Goal: Task Accomplishment & Management: Use online tool/utility

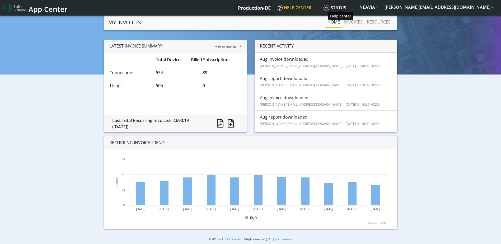
click at [312, 7] on span "Help center" at bounding box center [294, 8] width 35 height 6
click at [382, 7] on button "NEAVIA" at bounding box center [368, 7] width 25 height 10
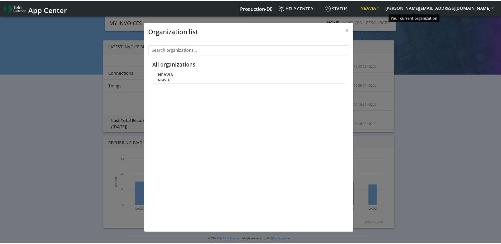
scroll to position [2, 0]
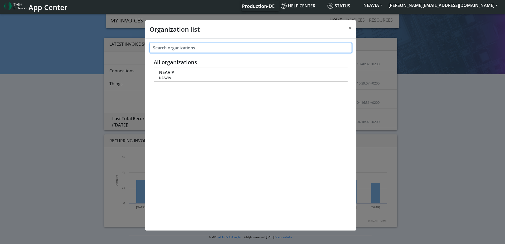
click at [169, 48] on input "text" at bounding box center [251, 48] width 202 height 10
click at [240, 50] on input "text" at bounding box center [251, 48] width 202 height 10
click at [290, 127] on div "All organizations NEAVIA NEAVIA" at bounding box center [250, 135] width 211 height 192
click at [352, 26] on span "×" at bounding box center [350, 27] width 4 height 9
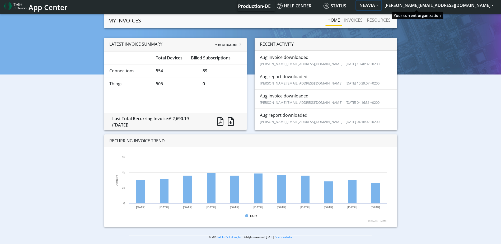
click at [382, 6] on button "NEAVIA" at bounding box center [368, 6] width 25 height 10
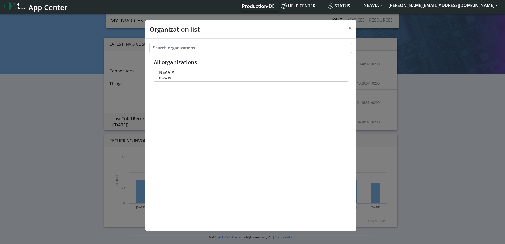
drag, startPoint x: 457, startPoint y: 71, endPoint x: 459, endPoint y: 68, distance: 3.1
click at [459, 68] on div "Organization list × All organizations NEAVIA NEAVIA" at bounding box center [252, 128] width 505 height 231
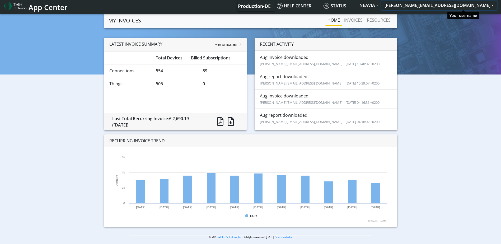
drag, startPoint x: 459, startPoint y: 68, endPoint x: 491, endPoint y: 6, distance: 69.9
click at [491, 6] on button "[PERSON_NAME][EMAIL_ADDRESS][DOMAIN_NAME]" at bounding box center [439, 6] width 115 height 10
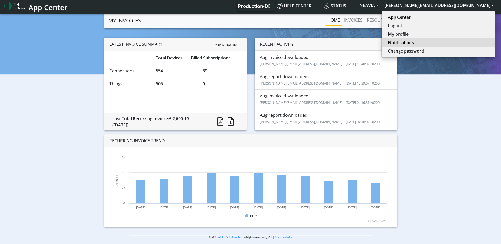
click at [446, 43] on link "Notifications" at bounding box center [438, 42] width 100 height 6
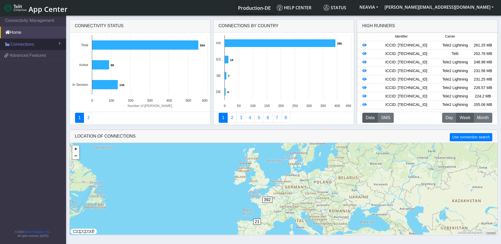
click at [30, 43] on span "Connections" at bounding box center [23, 44] width 24 height 6
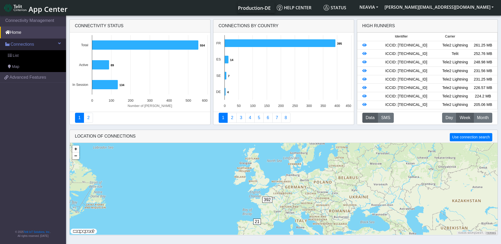
click at [25, 46] on span "Connections" at bounding box center [23, 44] width 24 height 6
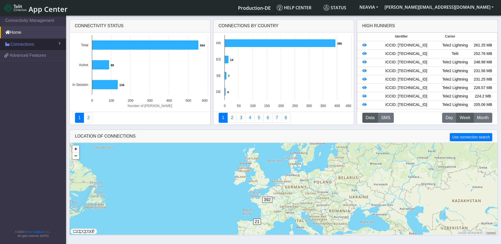
click at [25, 46] on span "Connections" at bounding box center [23, 44] width 24 height 6
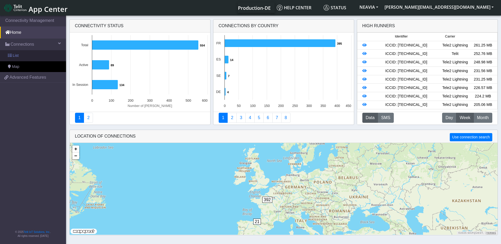
click at [24, 55] on link "List" at bounding box center [33, 55] width 66 height 11
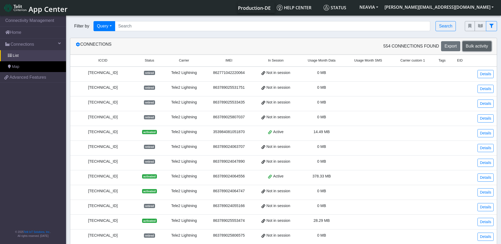
click at [475, 47] on span "Bulk activity" at bounding box center [477, 46] width 22 height 4
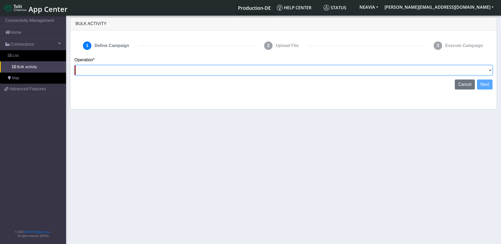
click at [485, 72] on select "Activate SIMs Deactivate SIMs Add Tags Remove Tags Advanced" at bounding box center [284, 70] width 418 height 10
select select "text.activateSIMs"
click at [75, 65] on select "Activate SIMs Deactivate SIMs Add Tags Remove Tags Advanced" at bounding box center [284, 70] width 418 height 10
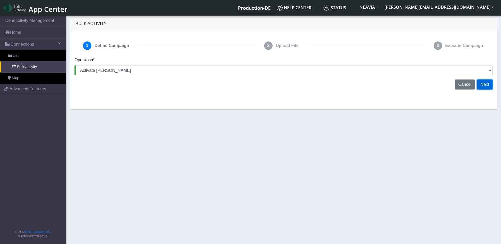
click at [485, 85] on button "Next" at bounding box center [485, 85] width 16 height 10
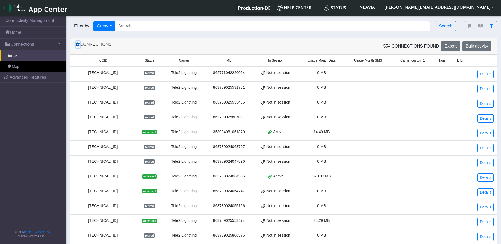
click at [77, 44] on icon at bounding box center [78, 44] width 4 height 4
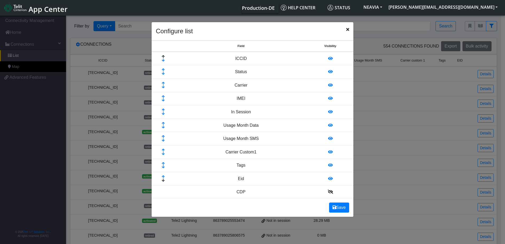
click at [348, 29] on icon "Close" at bounding box center [347, 29] width 3 height 4
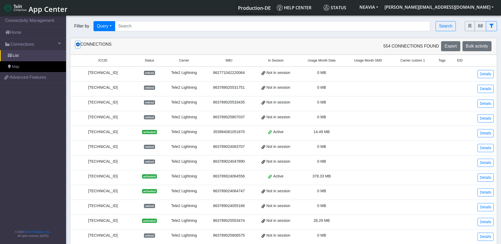
click at [78, 45] on icon at bounding box center [78, 44] width 4 height 4
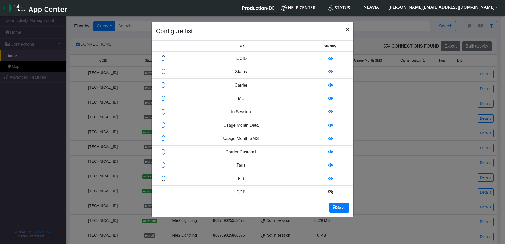
click at [328, 72] on icon at bounding box center [330, 72] width 5 height 4
click at [348, 27] on span "Close" at bounding box center [347, 29] width 3 height 6
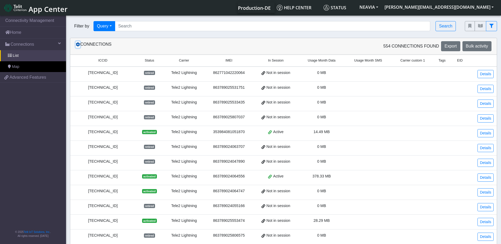
click at [78, 44] on icon at bounding box center [78, 44] width 4 height 4
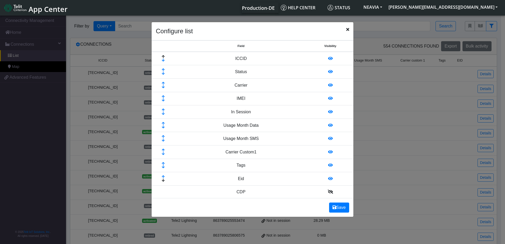
click at [164, 73] on icon at bounding box center [163, 73] width 17 height 3
click at [163, 68] on icon at bounding box center [163, 69] width 17 height 3
click at [163, 83] on icon at bounding box center [163, 83] width 17 height 3
click at [336, 208] on button "Save" at bounding box center [339, 208] width 20 height 10
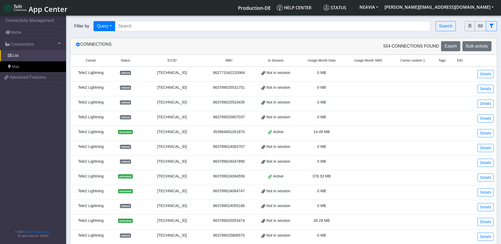
click at [126, 60] on span "Status" at bounding box center [126, 60] width 10 height 5
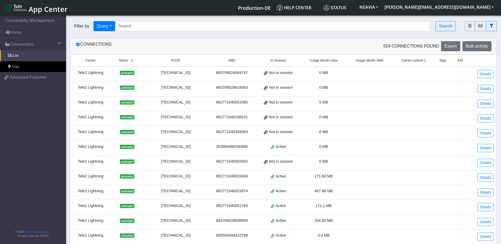
click at [183, 73] on div "89462046011000707934" at bounding box center [176, 73] width 58 height 6
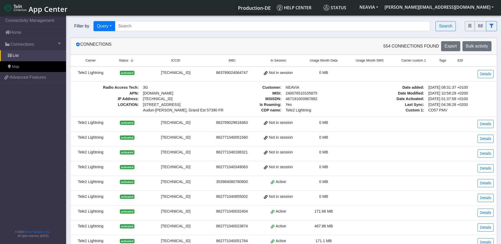
click at [183, 73] on div "89462046011000707934" at bounding box center [176, 73] width 58 height 6
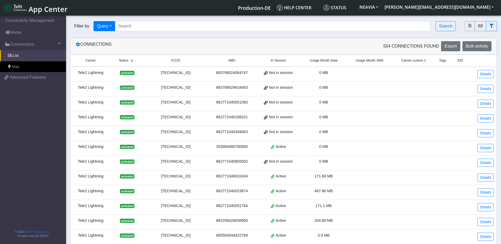
click at [183, 73] on div "89462046011000707934" at bounding box center [176, 73] width 58 height 6
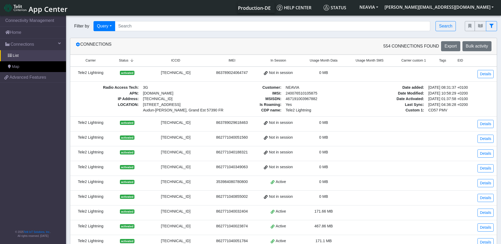
click at [183, 73] on div "89462046011000707934" at bounding box center [176, 73] width 58 height 6
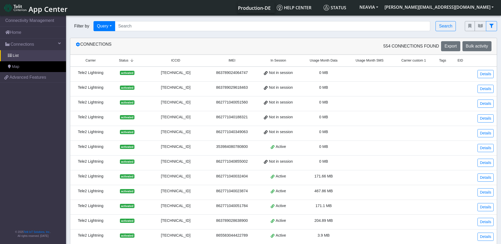
click at [183, 73] on div "89462046011000707934" at bounding box center [176, 73] width 58 height 6
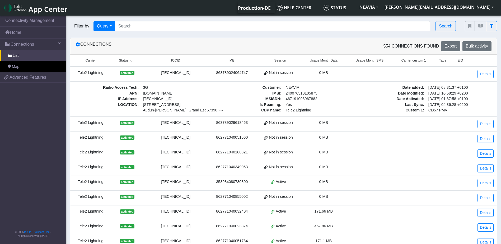
click at [183, 73] on div "89462046011000707934" at bounding box center [176, 73] width 58 height 6
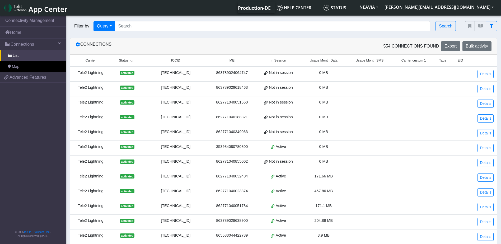
drag, startPoint x: 183, startPoint y: 73, endPoint x: 184, endPoint y: 86, distance: 12.8
click at [184, 86] on div "89462008002000727085" at bounding box center [176, 88] width 58 height 6
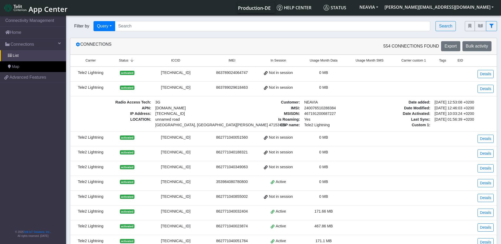
click at [183, 88] on div "89462008002000727085" at bounding box center [176, 88] width 58 height 6
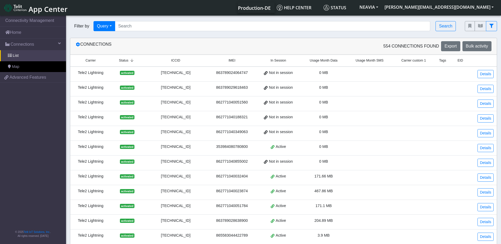
click at [183, 88] on div "89462008002000727085" at bounding box center [176, 88] width 58 height 6
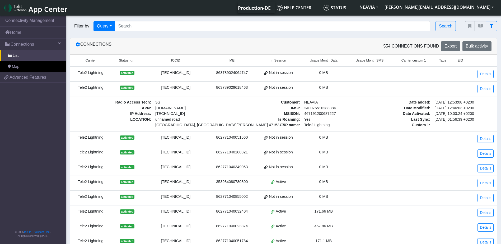
click at [183, 133] on td "89462008002002686958" at bounding box center [175, 138] width 64 height 15
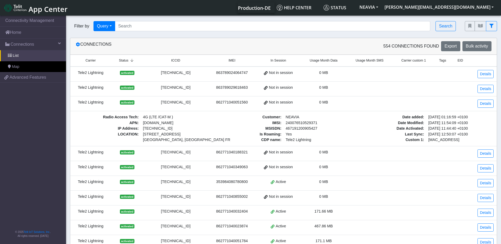
drag, startPoint x: 459, startPoint y: 142, endPoint x: 452, endPoint y: 141, distance: 7.2
drag, startPoint x: 459, startPoint y: 141, endPoint x: 452, endPoint y: 141, distance: 7.1
drag, startPoint x: 378, startPoint y: 137, endPoint x: 390, endPoint y: 134, distance: 12.6
click at [497, 122] on div "Connections 554 Connections found Export Bulk activity Carrier Status ICCID IME…" at bounding box center [283, 220] width 427 height 364
click at [295, 100] on div "Not in session" at bounding box center [278, 103] width 38 height 6
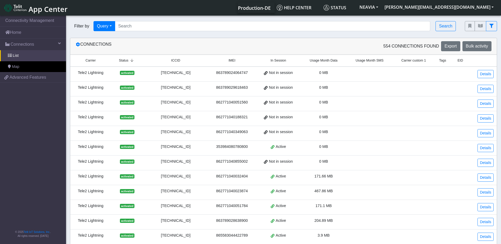
click at [301, 102] on td "Not in session" at bounding box center [278, 103] width 45 height 15
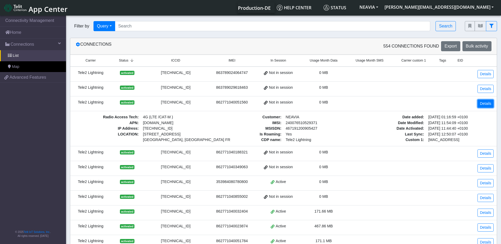
click at [487, 103] on link "Details" at bounding box center [486, 104] width 16 height 8
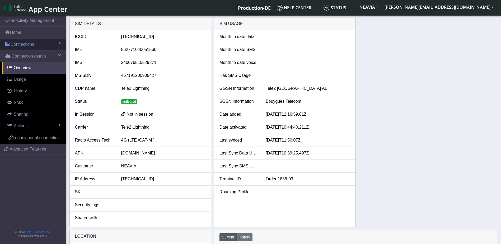
click at [38, 46] on link "Connections" at bounding box center [33, 45] width 66 height 12
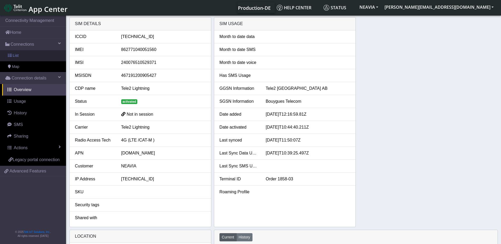
click at [36, 55] on link "List" at bounding box center [33, 55] width 66 height 11
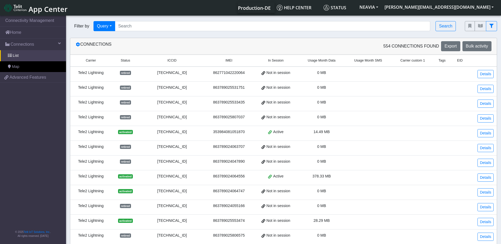
click at [126, 60] on span "Status" at bounding box center [126, 60] width 10 height 5
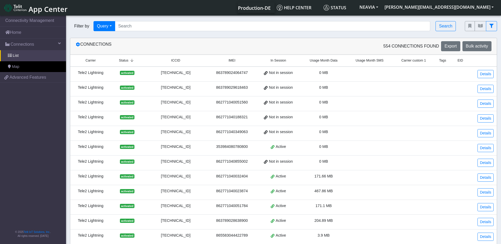
click at [190, 145] on div "89462008002002533580" at bounding box center [176, 147] width 58 height 6
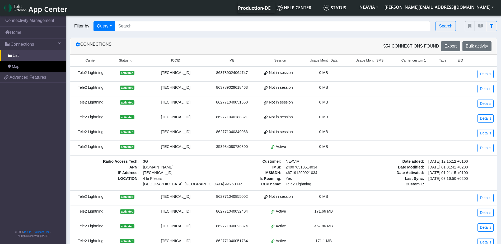
click at [187, 146] on div "89462008002002533580" at bounding box center [176, 147] width 58 height 6
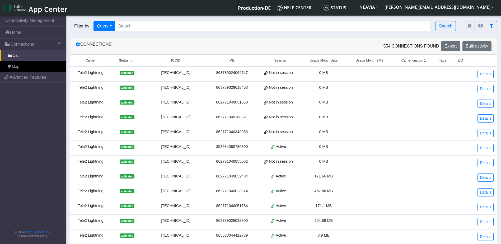
click at [187, 146] on div "89462008002002533580" at bounding box center [176, 147] width 58 height 6
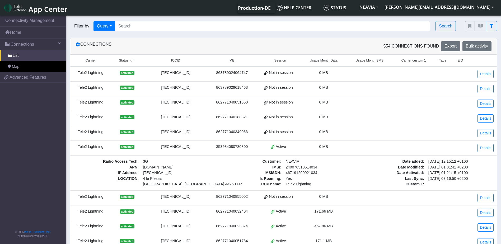
copy div "89462008002002533580"
click at [489, 147] on link "Details" at bounding box center [486, 148] width 16 height 8
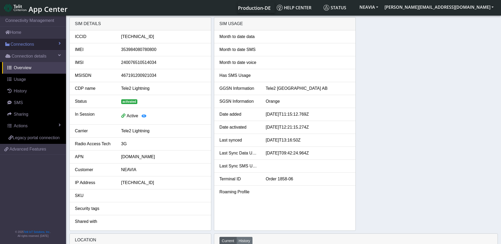
click at [19, 40] on link "Connections" at bounding box center [33, 45] width 66 height 12
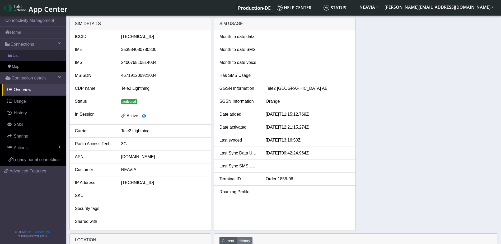
click at [29, 52] on link "List" at bounding box center [33, 55] width 66 height 11
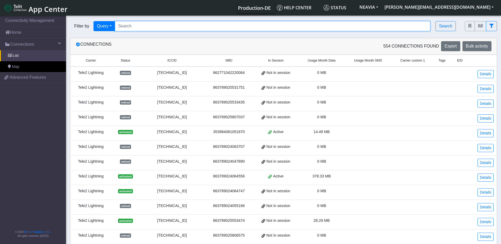
click at [134, 29] on input "Search..." at bounding box center [273, 26] width 316 height 10
click at [135, 27] on input "Search..." at bounding box center [273, 26] width 316 height 10
paste input "467191003913656"
type input "467191003913656"
drag, startPoint x: 159, startPoint y: 27, endPoint x: 115, endPoint y: 22, distance: 44.4
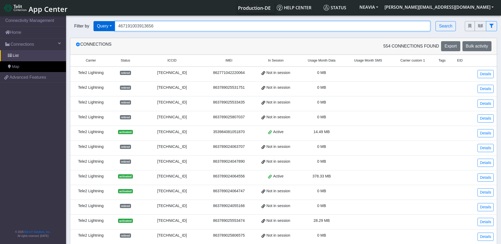
click at [115, 22] on div "Filter by Query Query In Session Not connected Country Operator 467191003913656…" at bounding box center [263, 26] width 387 height 10
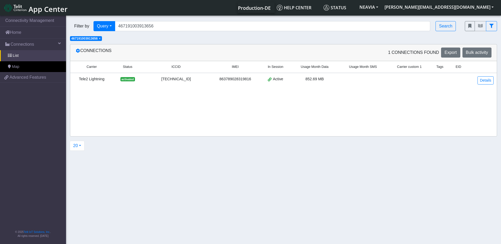
click at [169, 80] on div "89462008002000313621" at bounding box center [176, 79] width 62 height 6
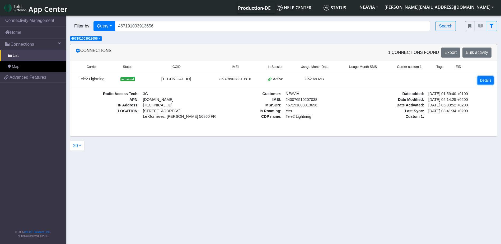
click at [488, 81] on link "Details" at bounding box center [486, 80] width 16 height 8
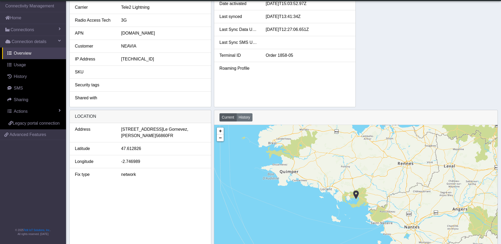
scroll to position [132, 0]
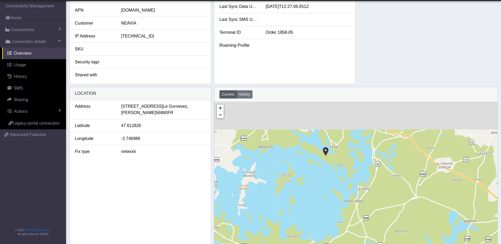
drag, startPoint x: 331, startPoint y: 125, endPoint x: 341, endPoint y: 173, distance: 48.6
click at [341, 173] on div "+ − ©2025 MapQuest, | Terms" at bounding box center [356, 176] width 284 height 148
